Goal: Communication & Community: Answer question/provide support

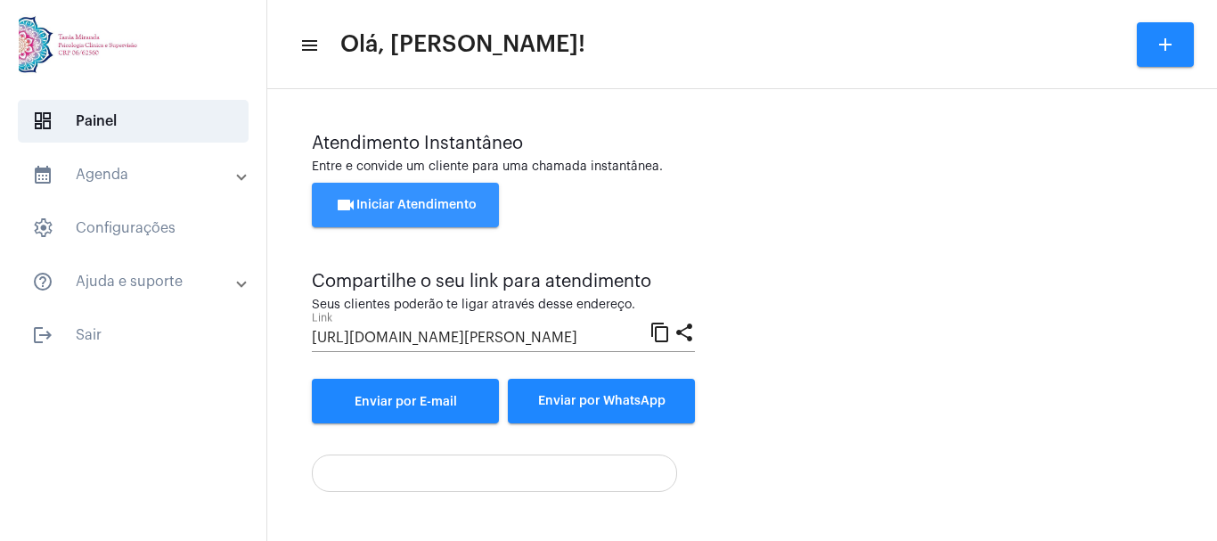
click at [369, 199] on span "videocam Iniciar Atendimento" at bounding box center [406, 205] width 142 height 12
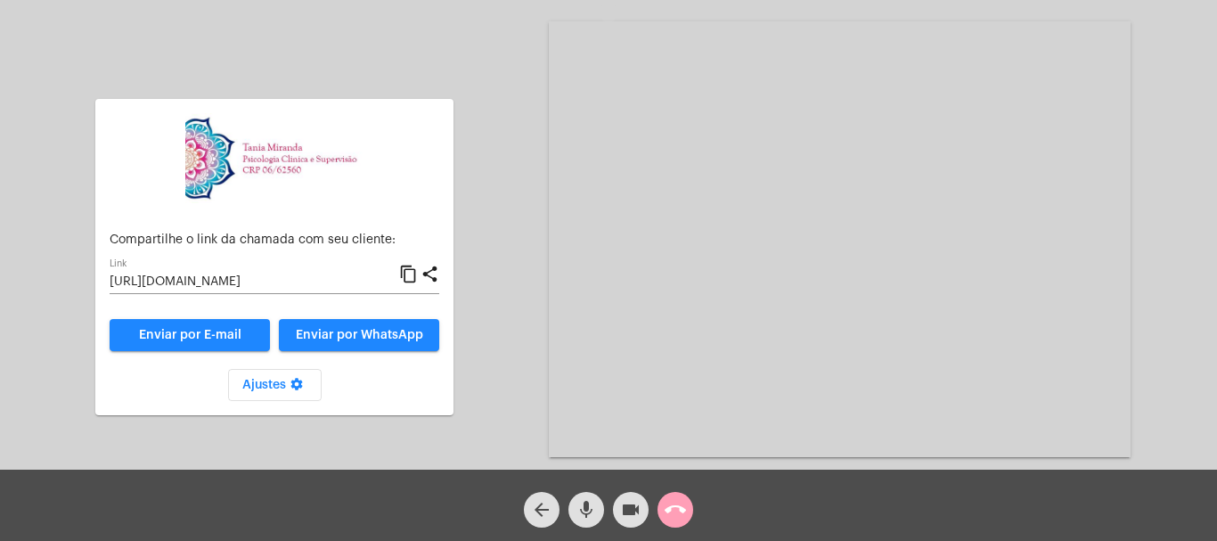
click at [674, 511] on mat-icon "call_end" at bounding box center [675, 509] width 21 height 21
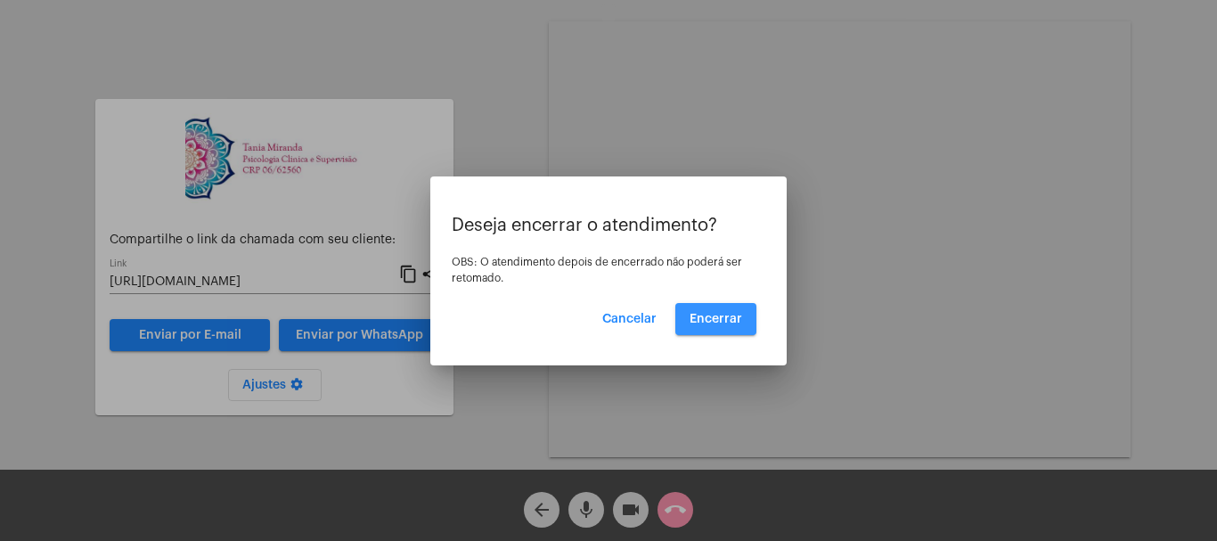
click at [722, 313] on span "Encerrar" at bounding box center [716, 319] width 53 height 12
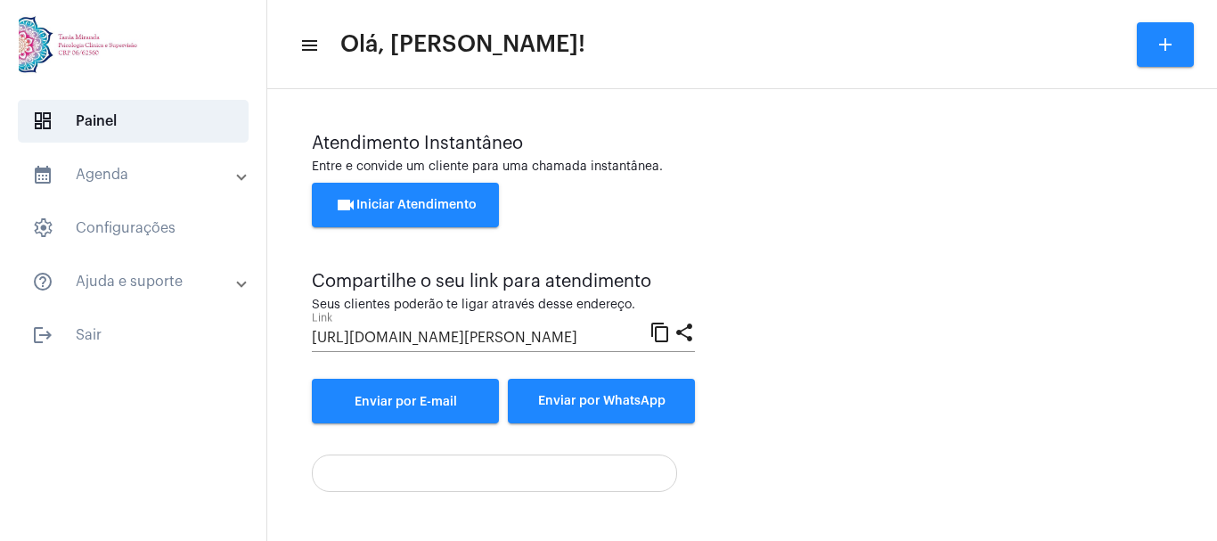
scroll to position [125, 0]
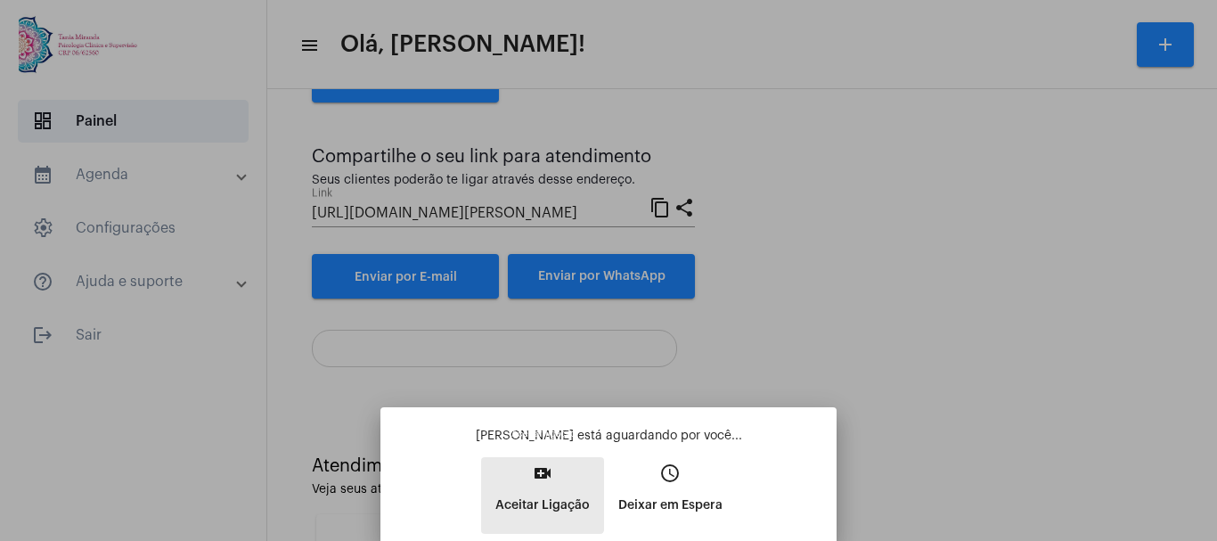
click at [542, 482] on mat-icon "video_call" at bounding box center [542, 473] width 21 height 21
